Goal: Navigation & Orientation: Find specific page/section

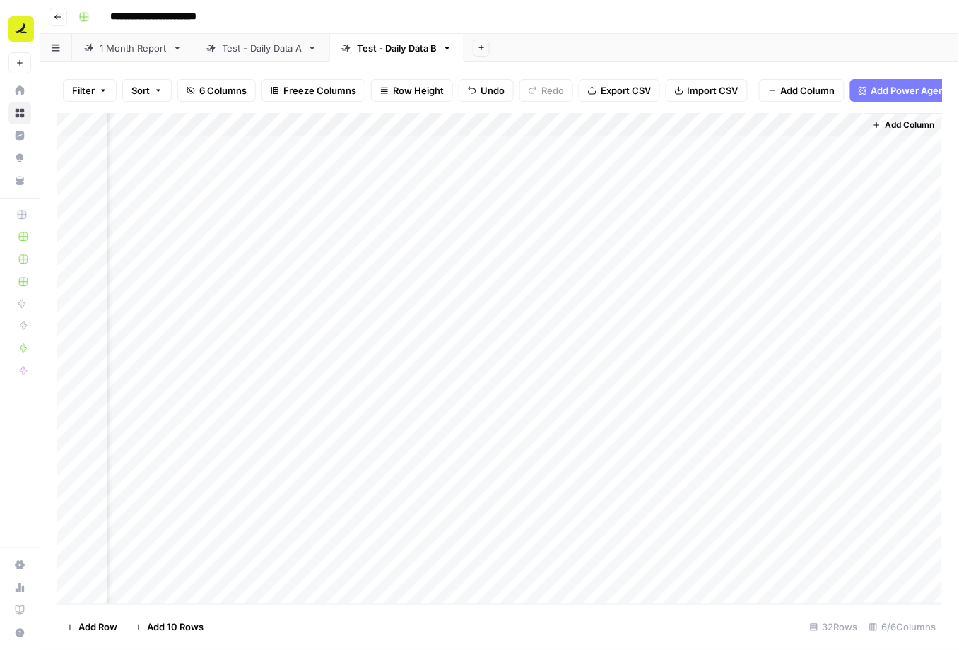
scroll to position [0, 139]
